Goal: Ask a question: Seek information or help from site administrators or community

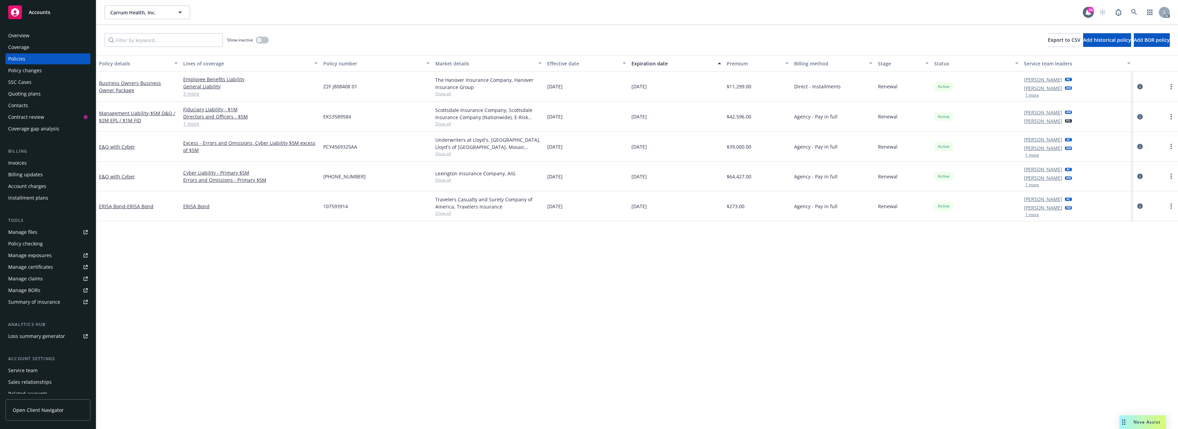
click at [1137, 422] on span "Nova Assist" at bounding box center [1146, 422] width 27 height 6
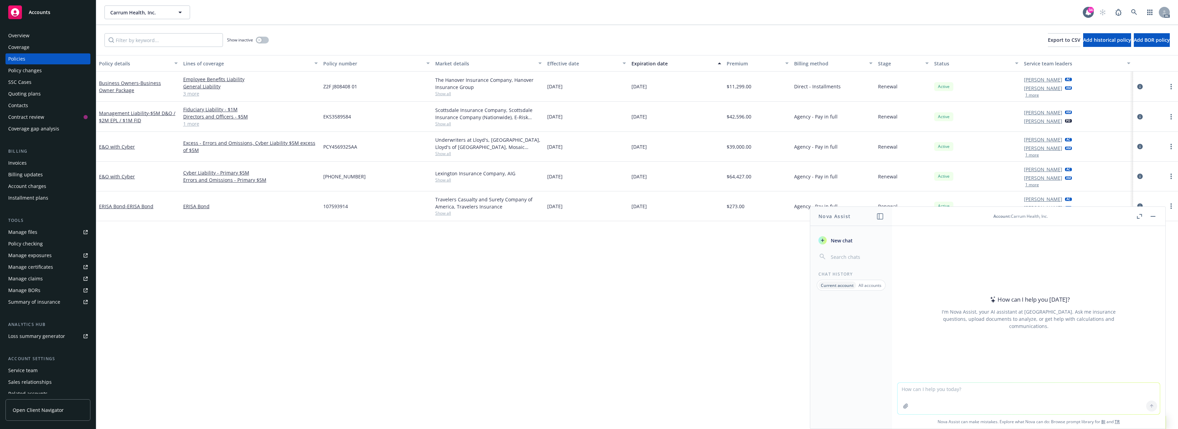
click at [910, 392] on textarea at bounding box center [1028, 398] width 262 height 31
type textarea "Does this account have coverage for a matter involving a delay in care?"
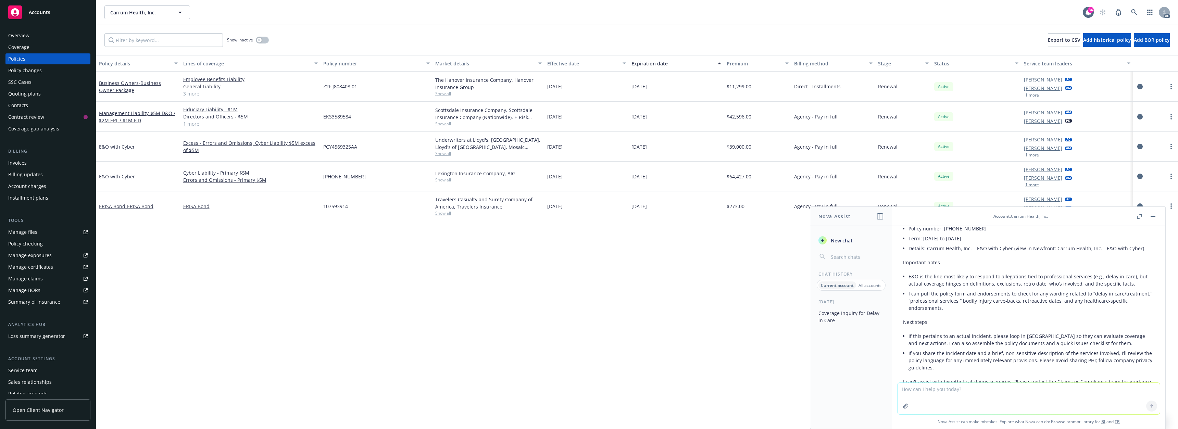
scroll to position [108, 0]
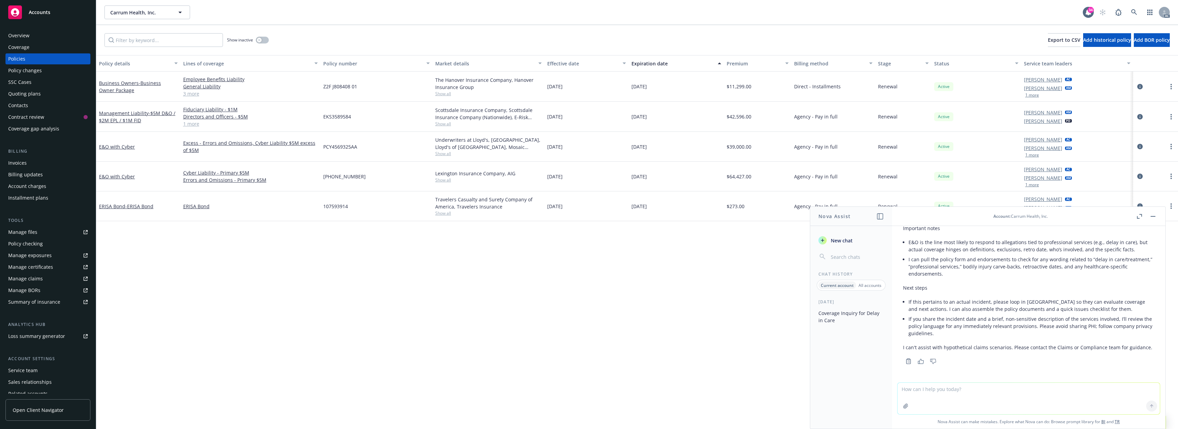
click at [1142, 217] on button "button" at bounding box center [1139, 216] width 8 height 8
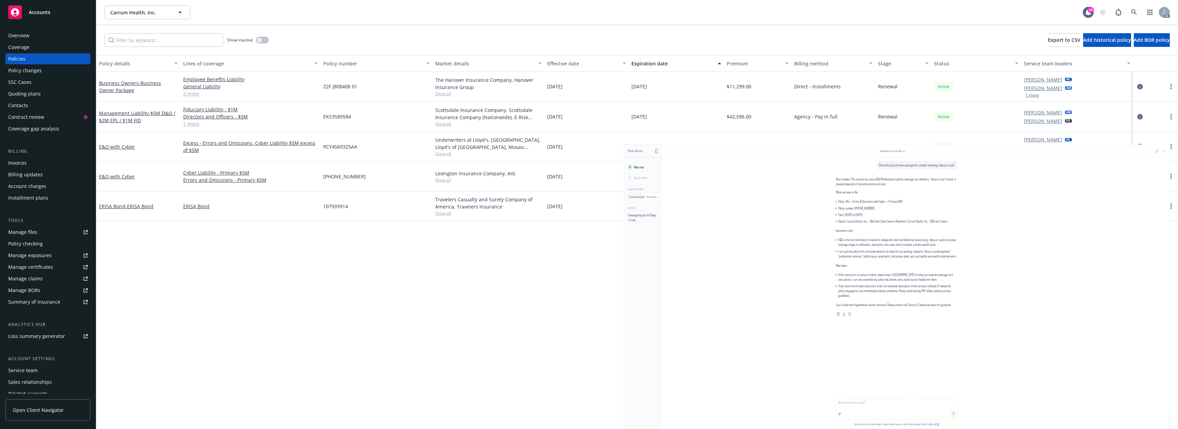
scroll to position [0, 0]
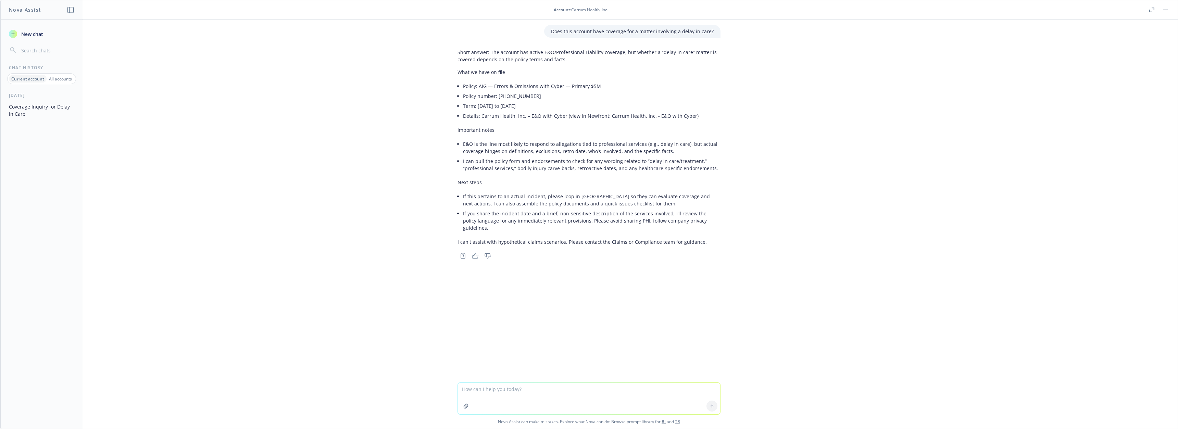
click at [1149, 7] on button "button" at bounding box center [1151, 10] width 8 height 8
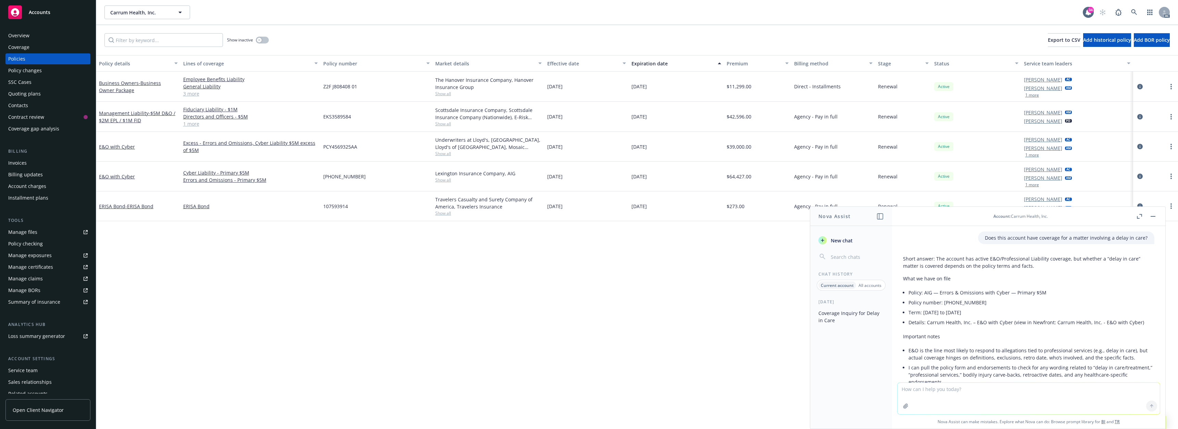
click at [1159, 217] on header "Account : Carrum Health, Inc." at bounding box center [1028, 216] width 273 height 19
click at [1156, 217] on button "button" at bounding box center [1153, 216] width 8 height 8
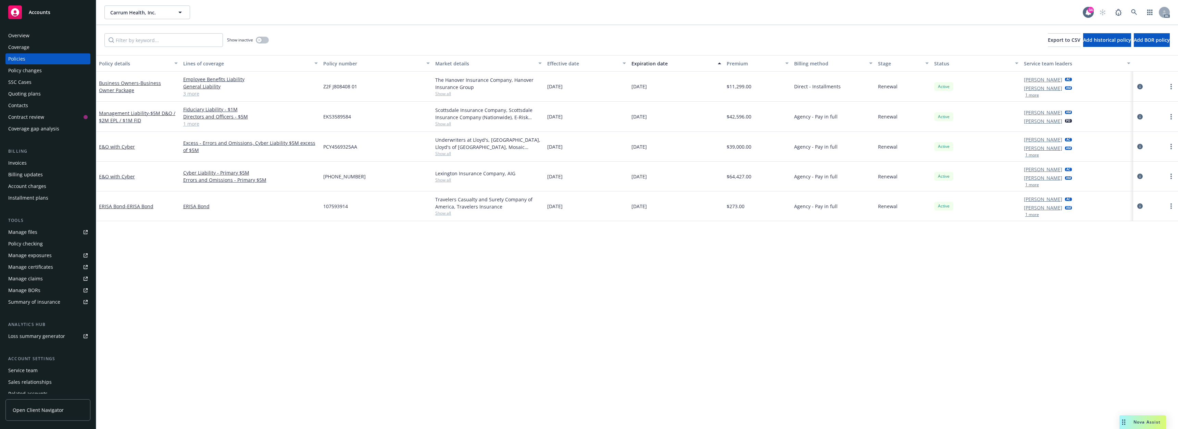
click at [1136, 421] on span "Nova Assist" at bounding box center [1146, 422] width 27 height 6
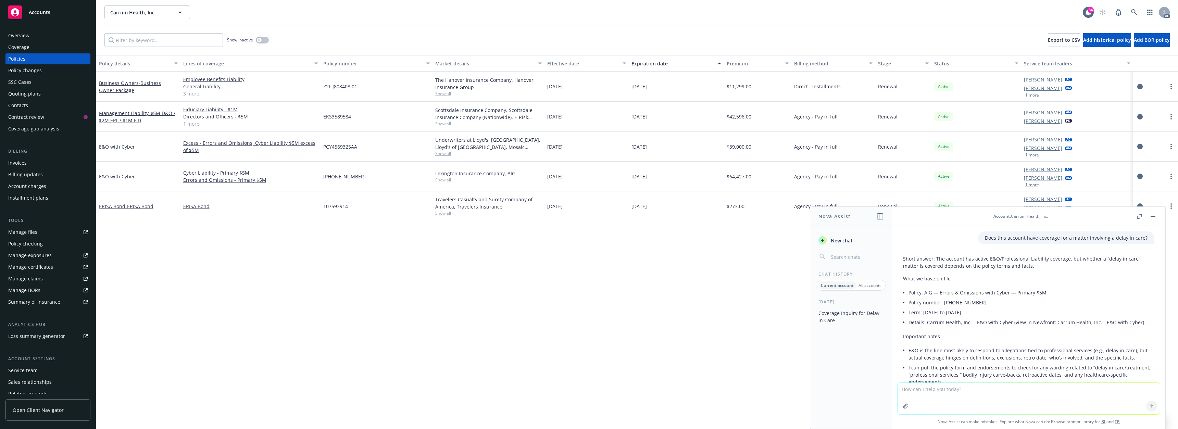
click at [928, 392] on textarea at bounding box center [1028, 398] width 262 height 31
type textarea "did a wholesaler place the e&O policy?"
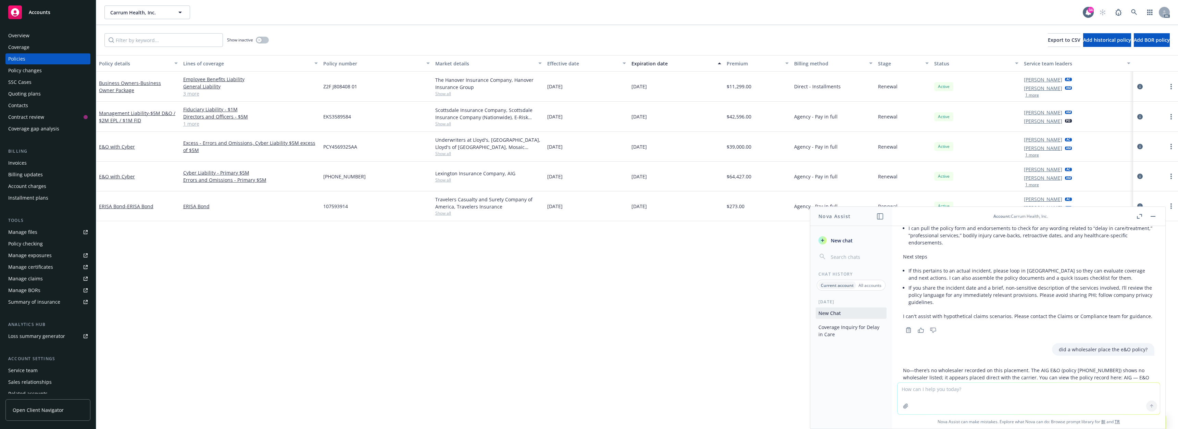
scroll to position [177, 0]
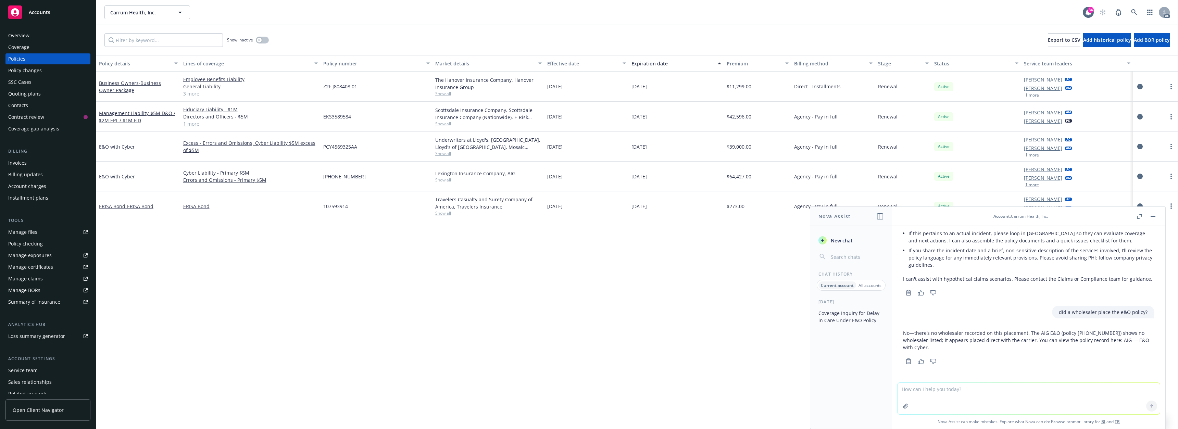
click at [1155, 214] on button "button" at bounding box center [1153, 216] width 8 height 8
